Goal: Transaction & Acquisition: Subscribe to service/newsletter

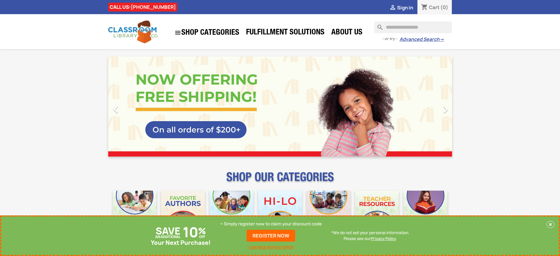
click at [271, 224] on p "+ Simply register now to claim your discount code" at bounding box center [271, 224] width 102 height 6
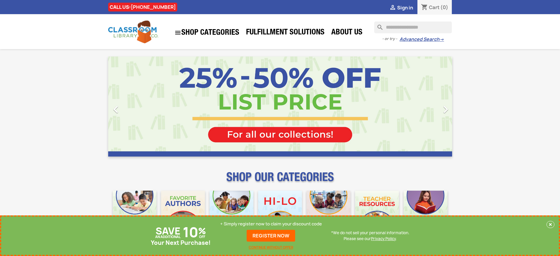
click at [271, 224] on p "+ Simply register now to claim your discount code" at bounding box center [271, 224] width 102 height 6
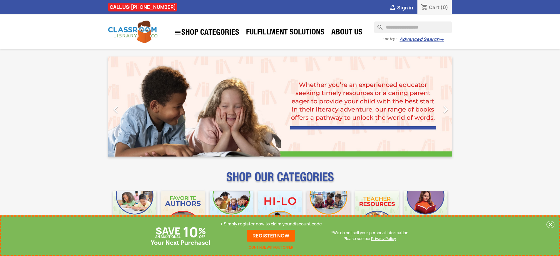
click at [271, 224] on p "+ Simply register now to claim your discount code" at bounding box center [271, 224] width 102 height 6
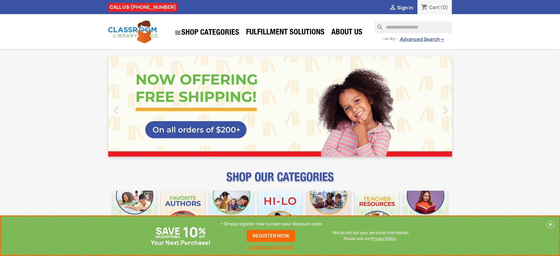
click at [271, 224] on p "+ Simply register now to claim your discount code" at bounding box center [271, 224] width 102 height 6
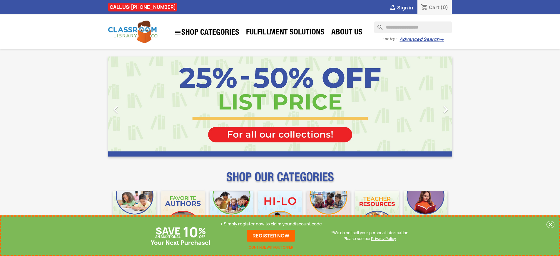
click at [271, 224] on p "+ Simply register now to claim your discount code" at bounding box center [271, 224] width 102 height 6
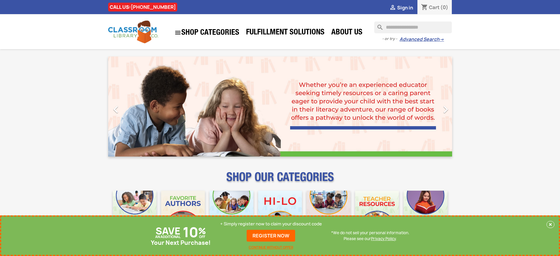
click at [271, 224] on p "+ Simply register now to claim your discount code" at bounding box center [271, 224] width 102 height 6
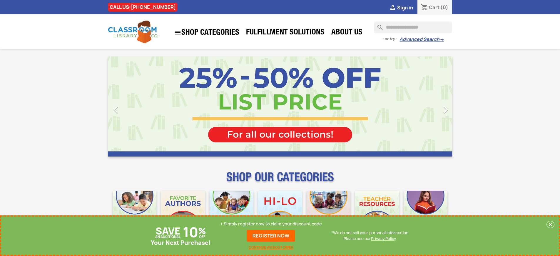
click at [271, 224] on p "+ Simply register now to claim your discount code" at bounding box center [271, 224] width 102 height 6
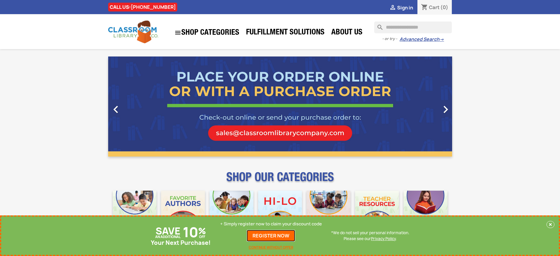
click at [271, 236] on link "REGISTER NOW" at bounding box center [271, 236] width 49 height 12
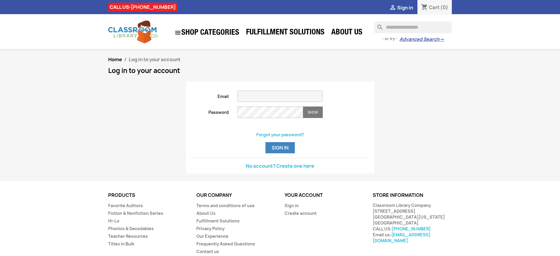
click at [405, 7] on span "Sign in" at bounding box center [405, 7] width 16 height 6
